Goal: Find specific page/section: Find specific page/section

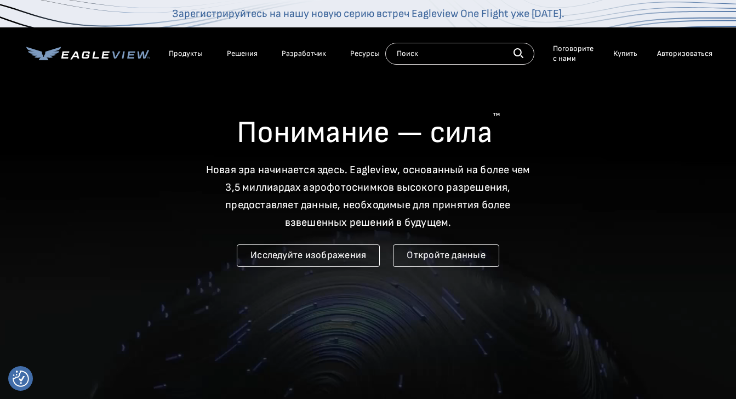
click at [440, 259] on font "Откройте данные" at bounding box center [446, 255] width 79 height 12
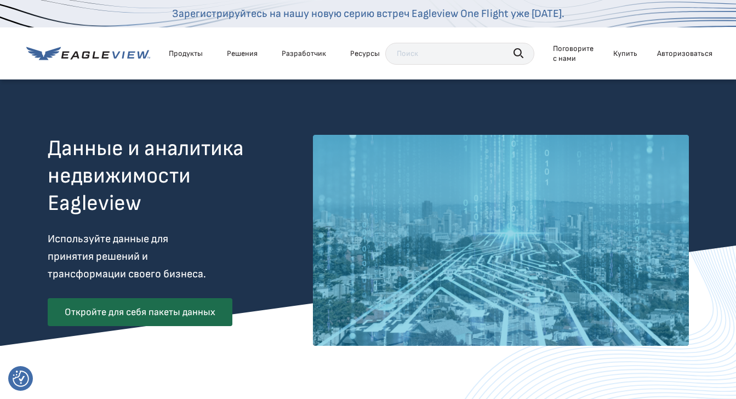
click at [184, 52] on font "Продукты" at bounding box center [186, 53] width 34 height 9
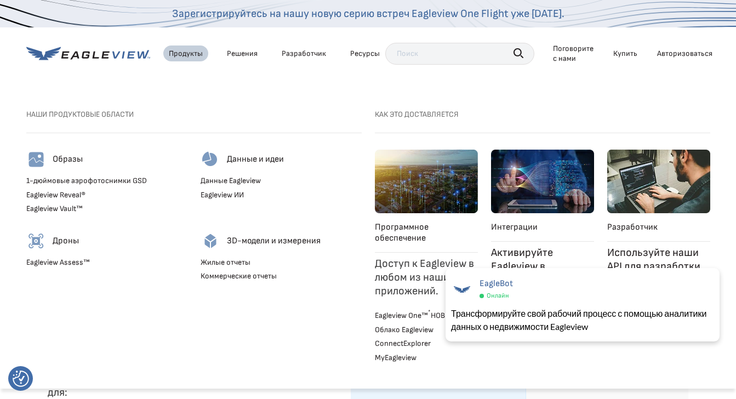
scroll to position [297, 0]
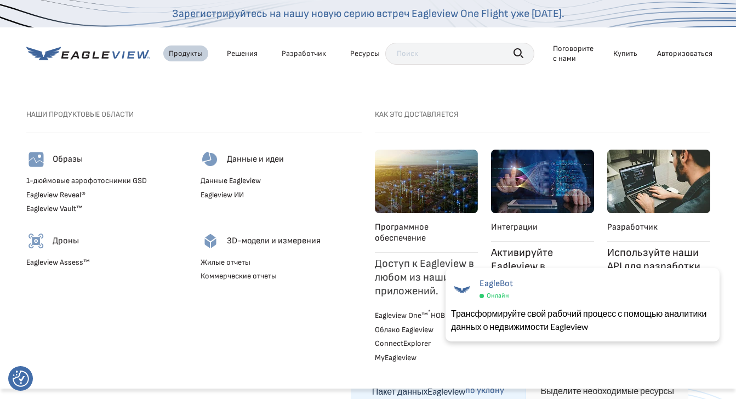
click at [74, 181] on font "1-дюймовые аэрофотоснимки GSD" at bounding box center [86, 180] width 121 height 9
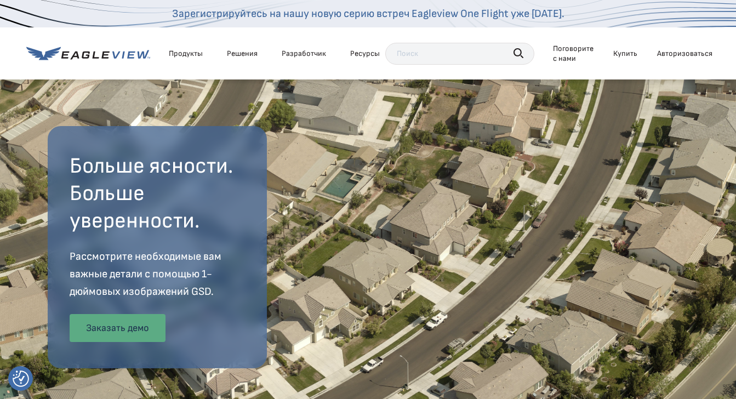
click at [143, 330] on font "Заказать демо" at bounding box center [117, 328] width 63 height 12
